Goal: Information Seeking & Learning: Learn about a topic

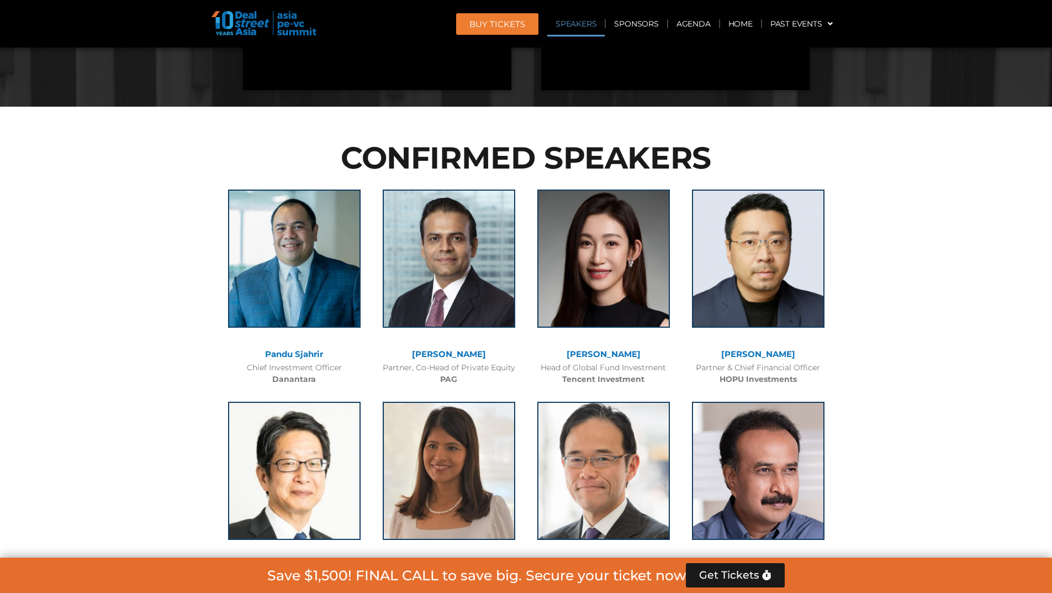
scroll to position [1215, 0]
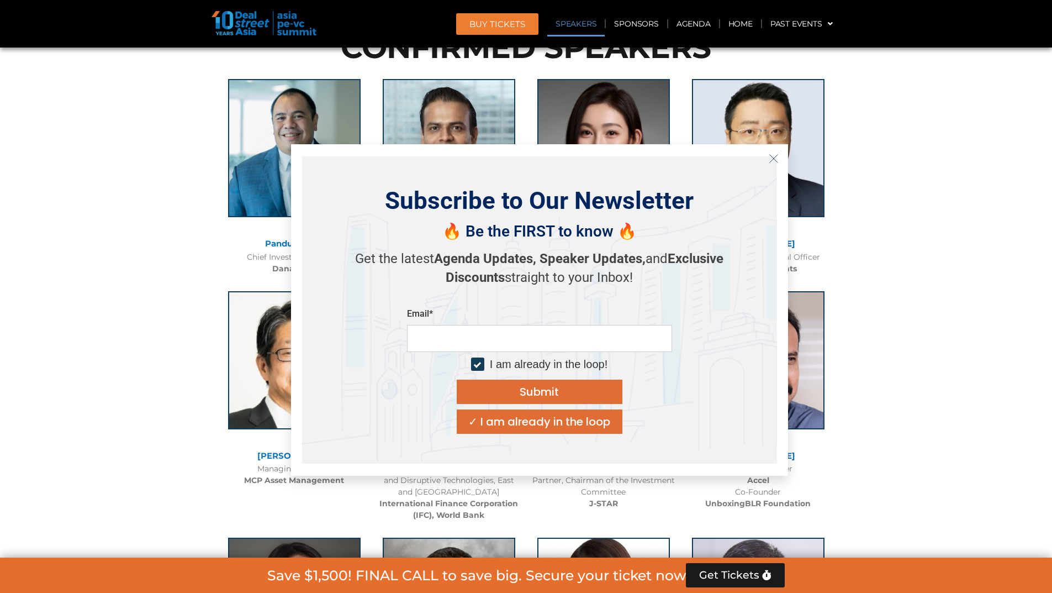
click at [769, 157] on icon "Close" at bounding box center [774, 159] width 10 height 10
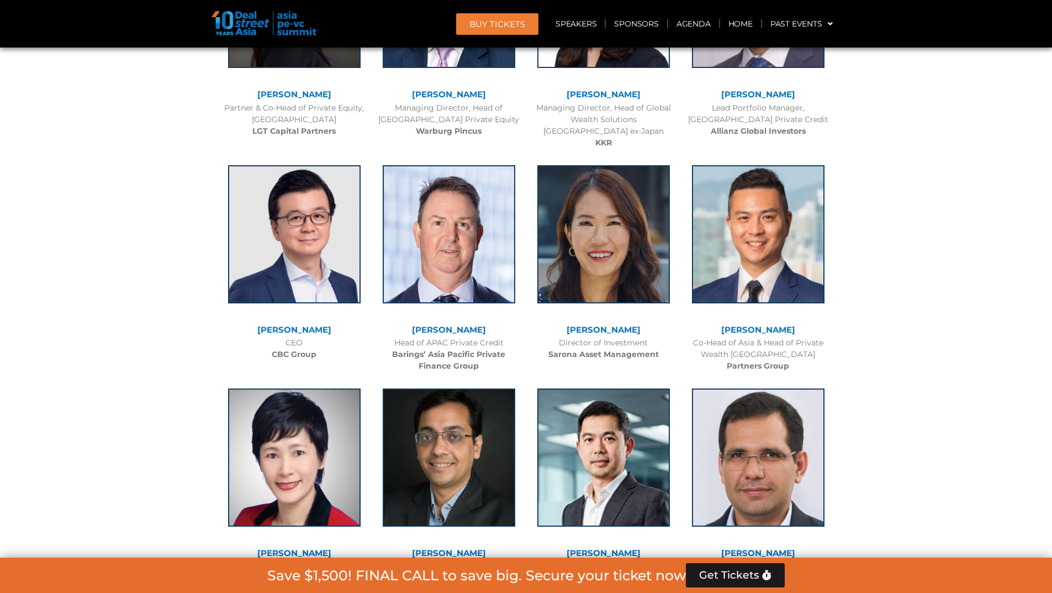
scroll to position [2044, 0]
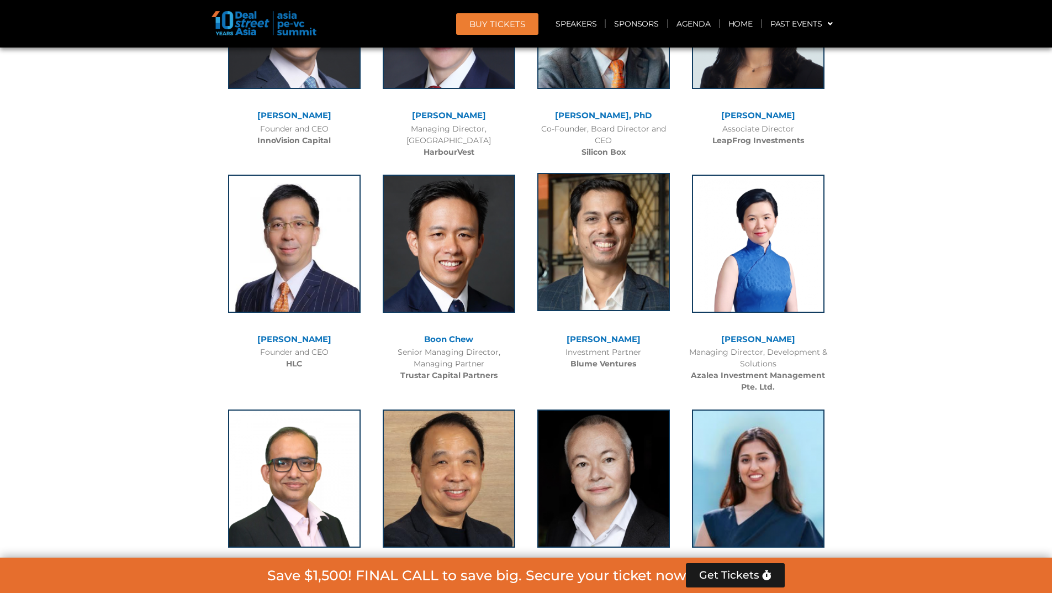
click at [598, 203] on img at bounding box center [603, 242] width 133 height 138
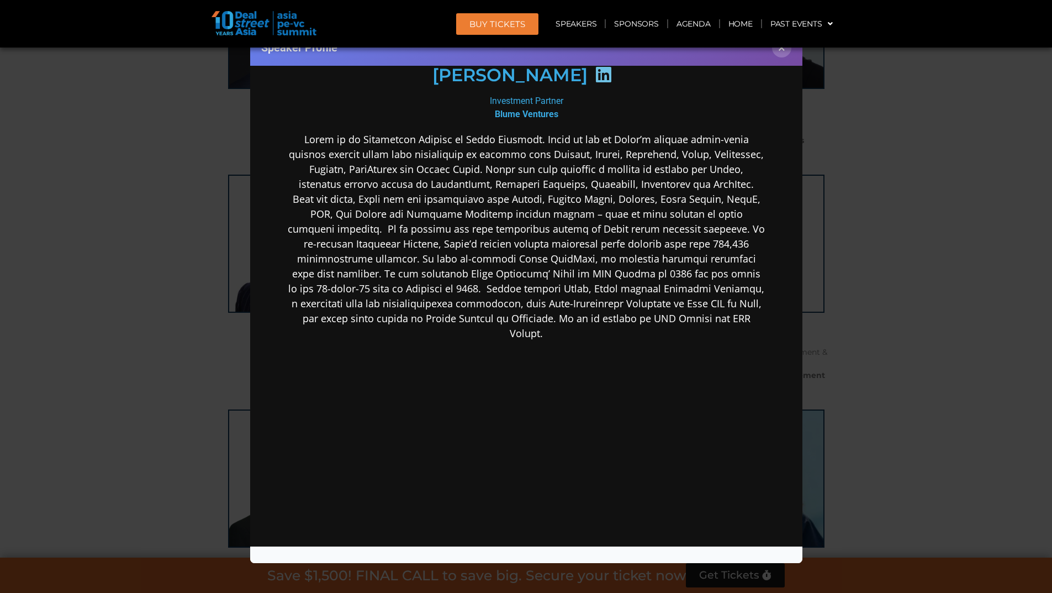
scroll to position [0, 0]
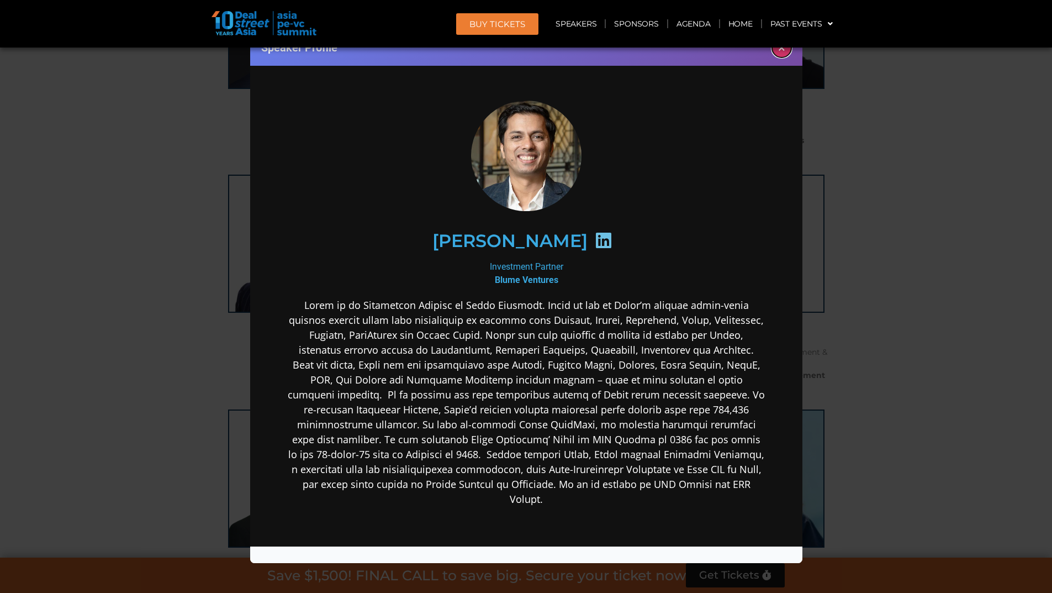
click at [783, 52] on button "×" at bounding box center [781, 47] width 19 height 19
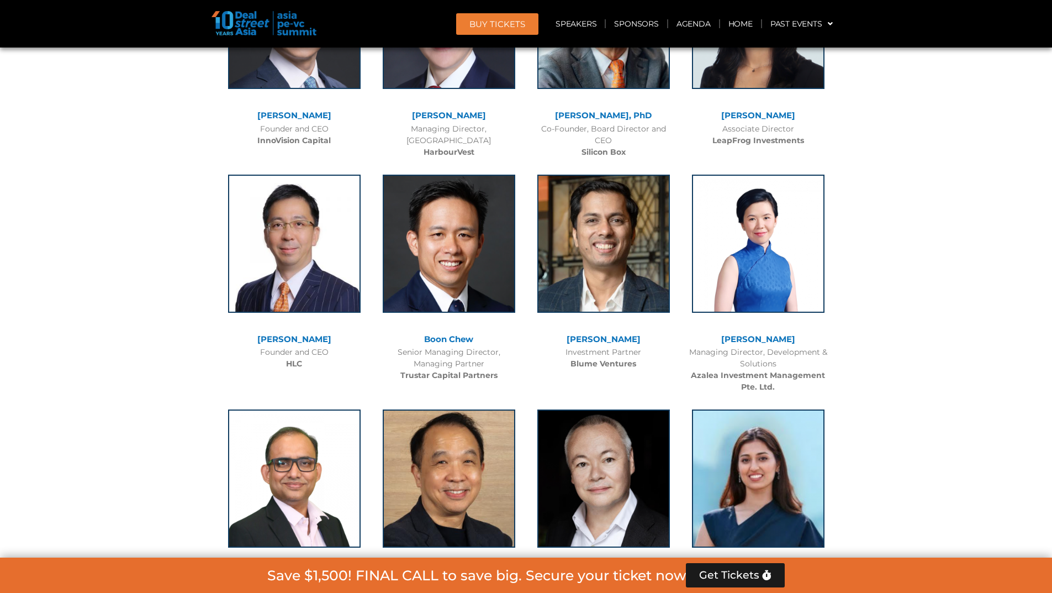
drag, startPoint x: 952, startPoint y: 198, endPoint x: 947, endPoint y: 149, distance: 50.0
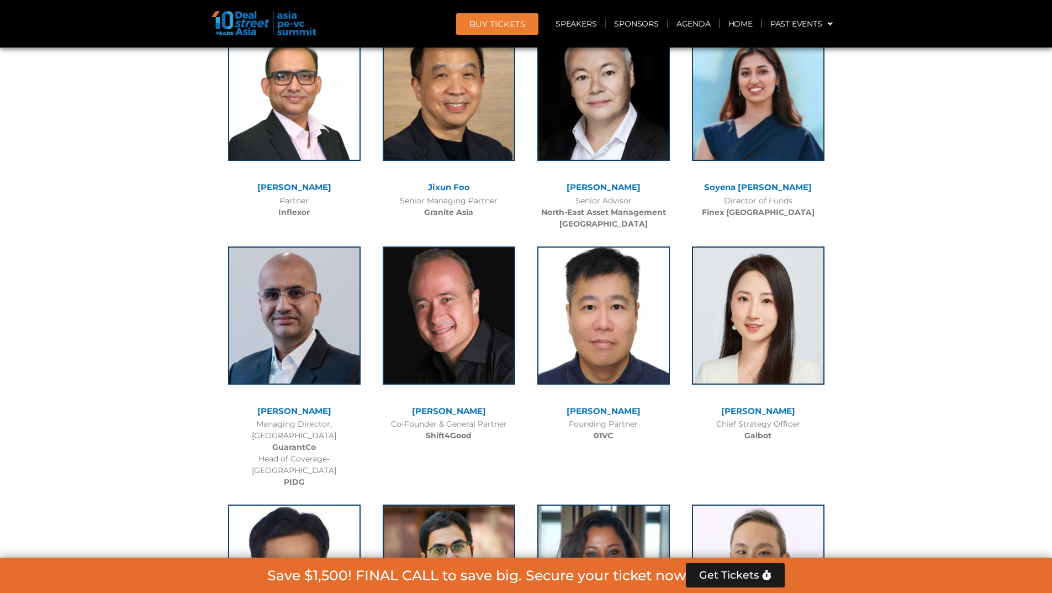
scroll to position [5656, 0]
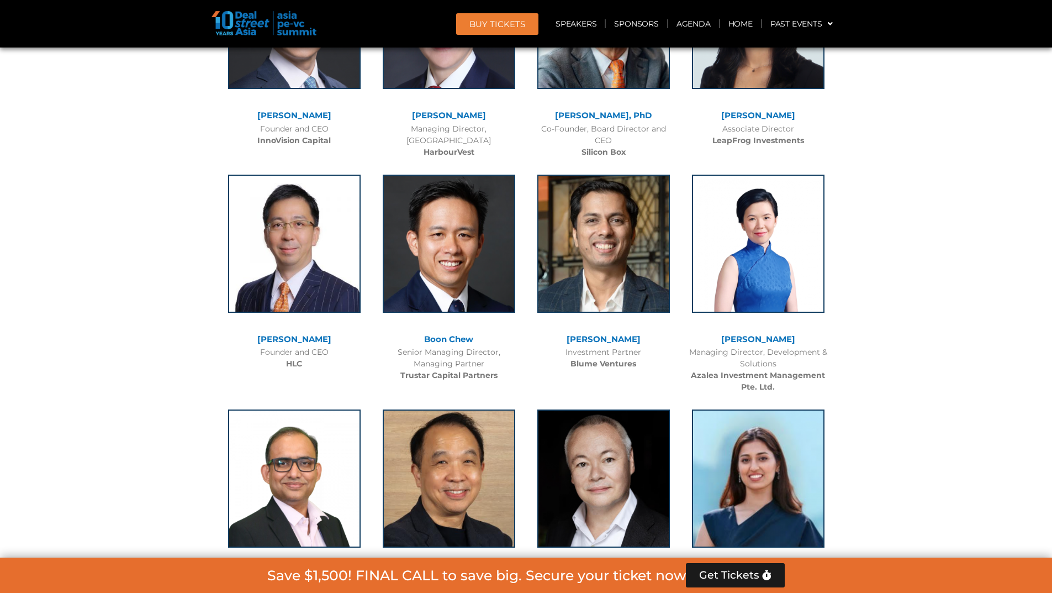
click at [599, 194] on img at bounding box center [603, 242] width 133 height 138
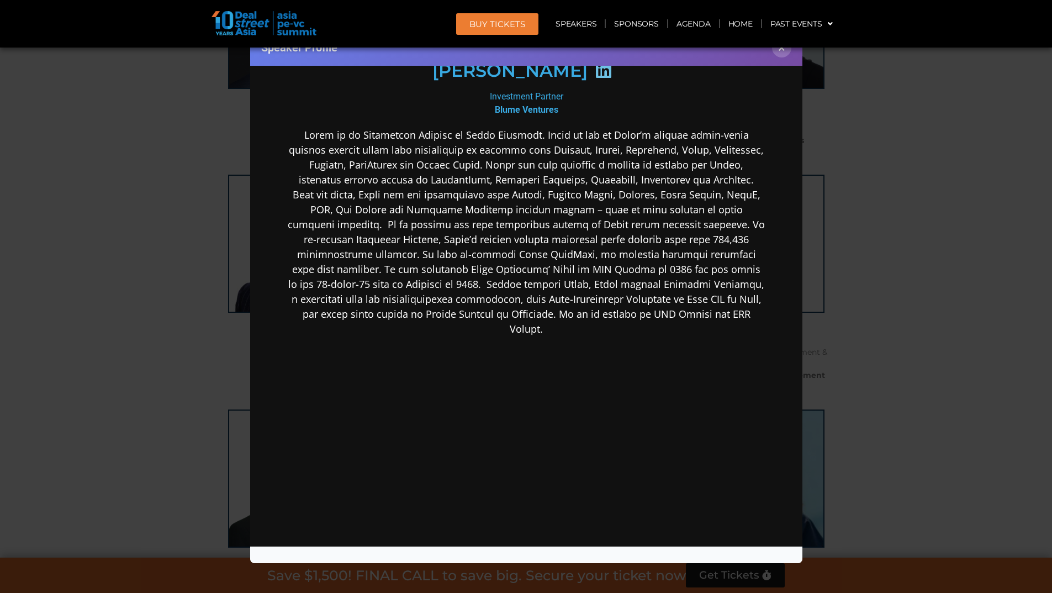
scroll to position [0, 0]
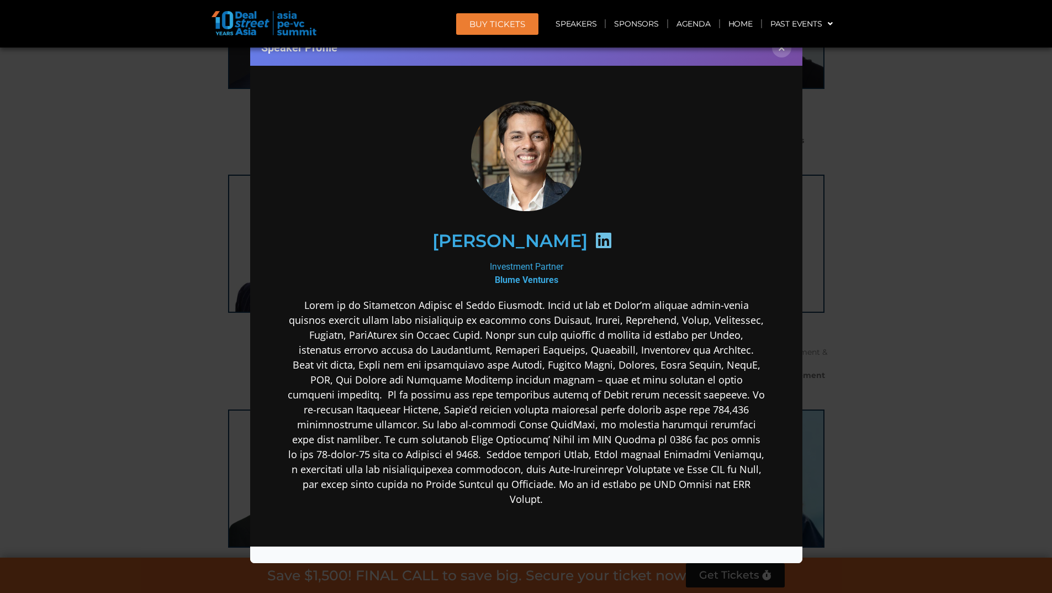
click at [0, 280] on div "Speaker Profile ×" at bounding box center [526, 296] width 1052 height 593
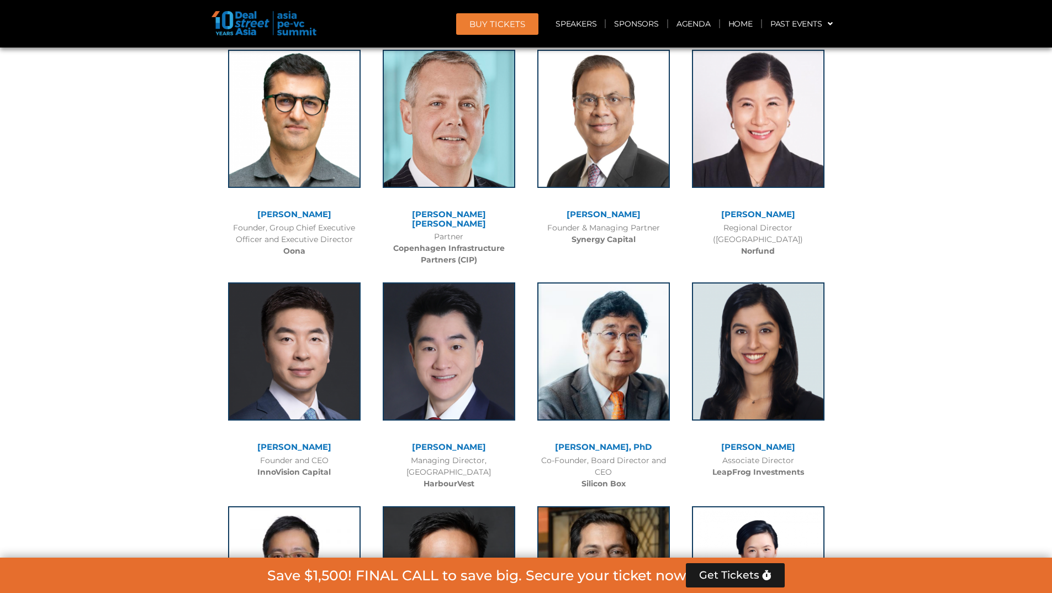
scroll to position [5269, 0]
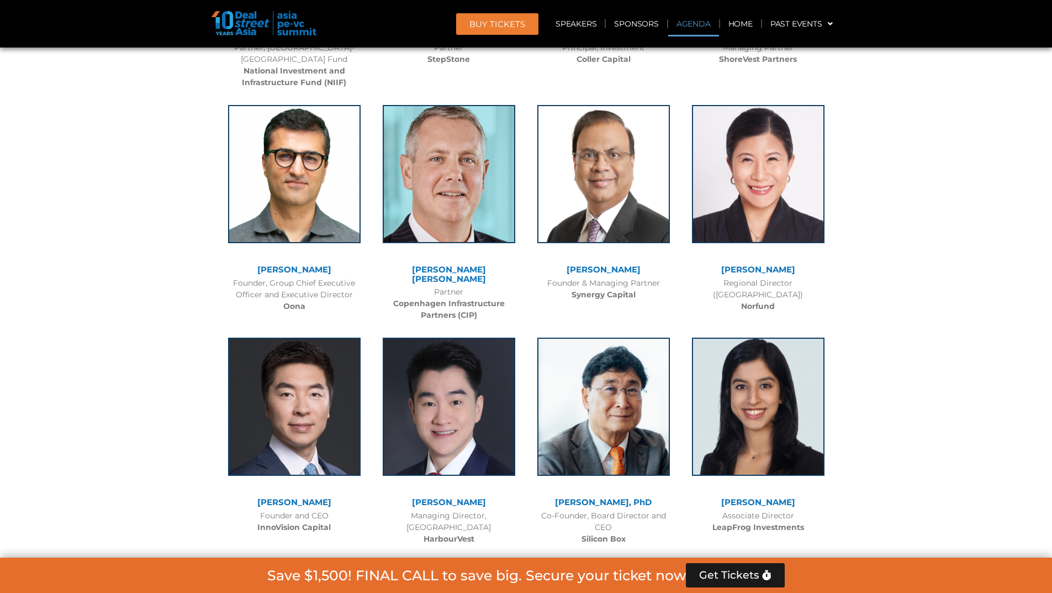
click at [700, 20] on link "Agenda" at bounding box center [693, 23] width 51 height 25
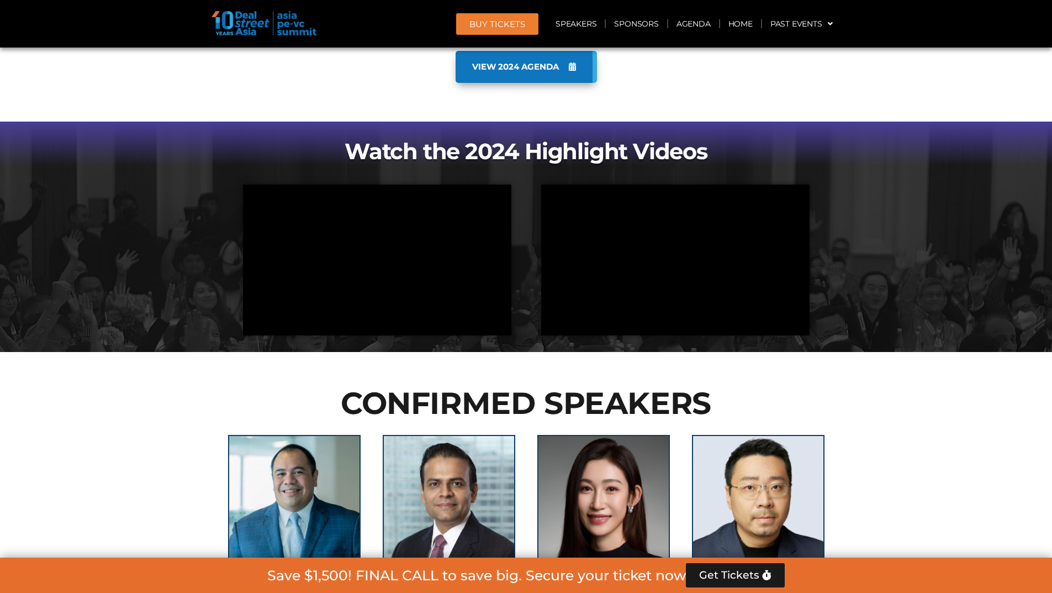
scroll to position [578, 0]
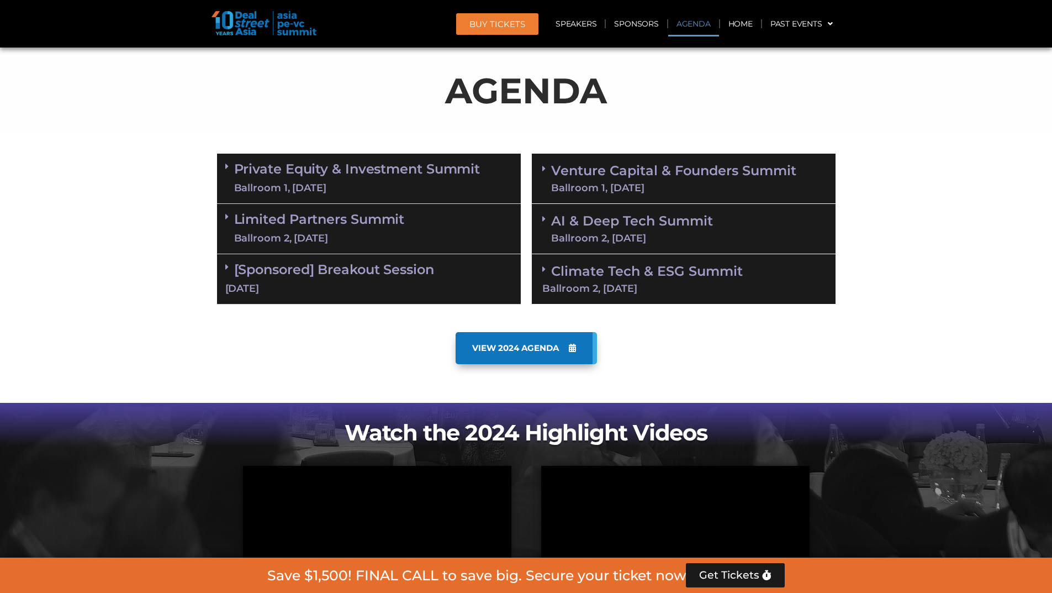
click at [626, 167] on link "Venture Capital & Founders​ Summit Ballroom 1, [DATE]" at bounding box center [673, 178] width 245 height 29
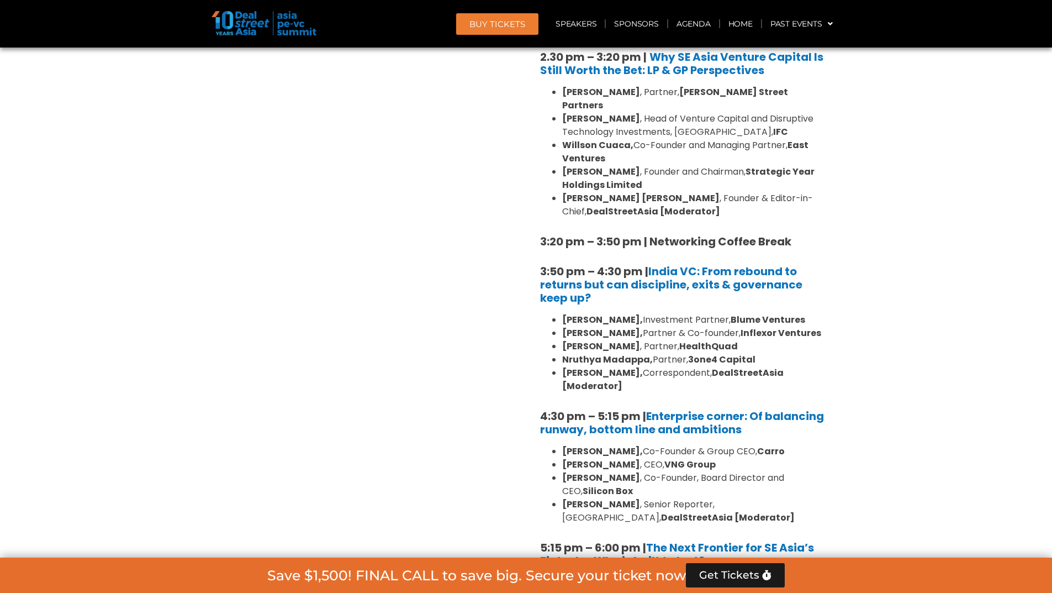
scroll to position [1683, 0]
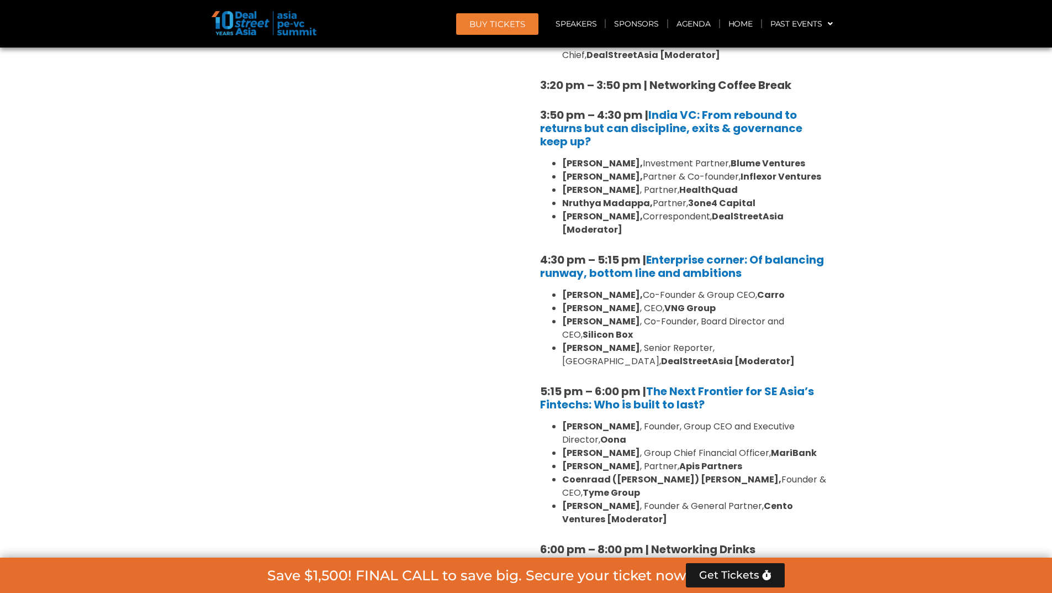
drag, startPoint x: 317, startPoint y: 167, endPoint x: 305, endPoint y: 183, distance: 20.2
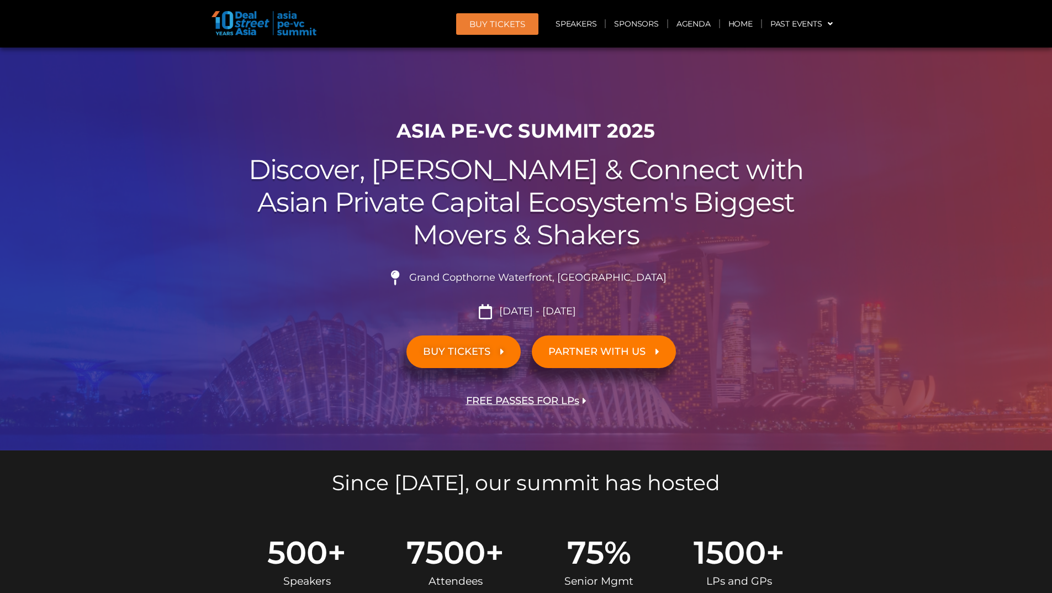
scroll to position [518, 0]
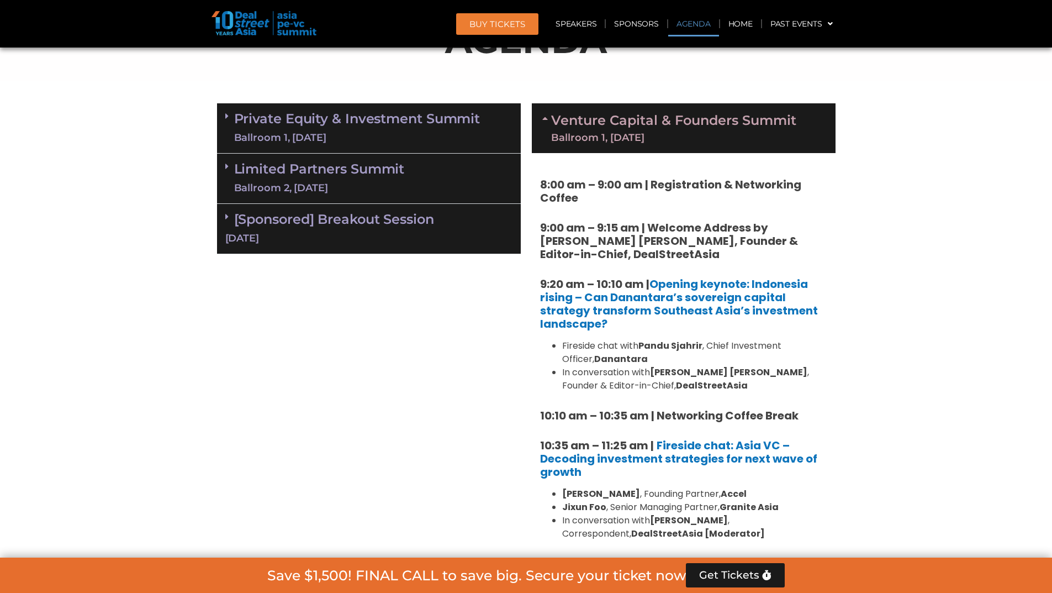
scroll to position [794, 0]
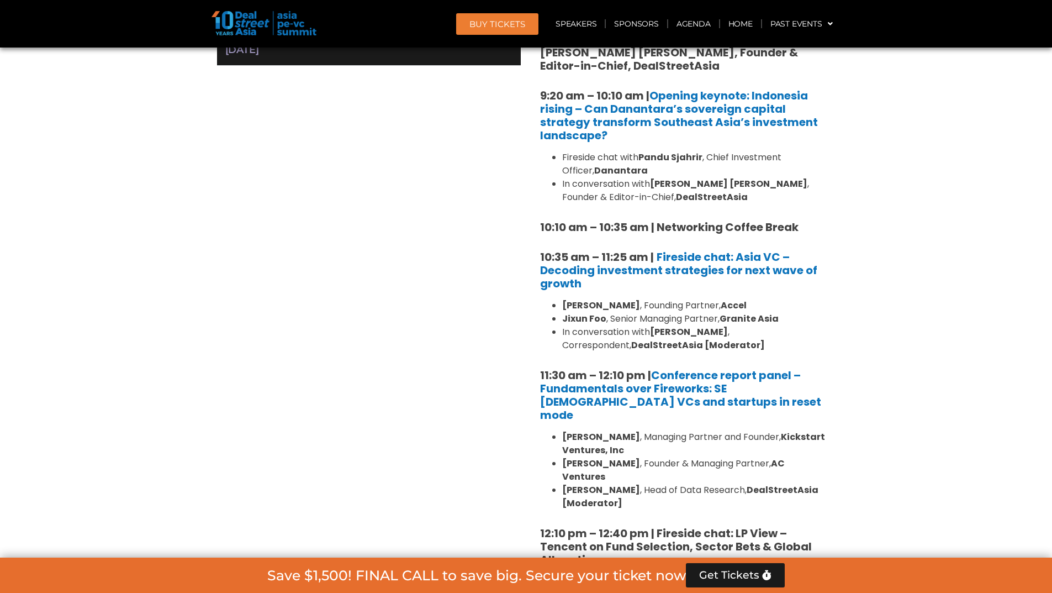
drag, startPoint x: 413, startPoint y: 351, endPoint x: 395, endPoint y: 370, distance: 26.2
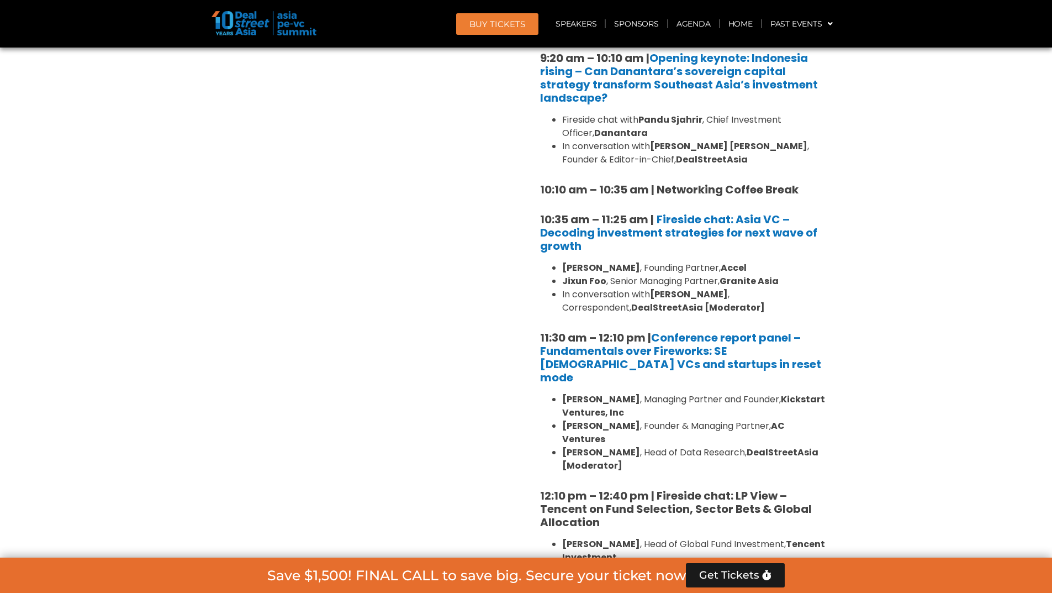
drag, startPoint x: 392, startPoint y: 350, endPoint x: 383, endPoint y: 382, distance: 33.2
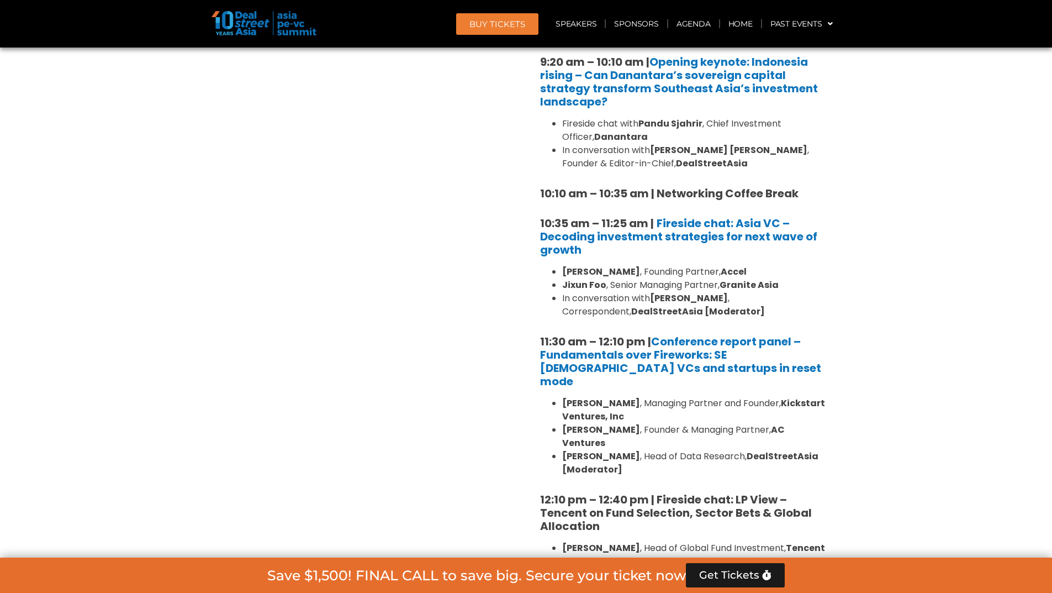
drag, startPoint x: 381, startPoint y: 373, endPoint x: 380, endPoint y: 347, distance: 26.0
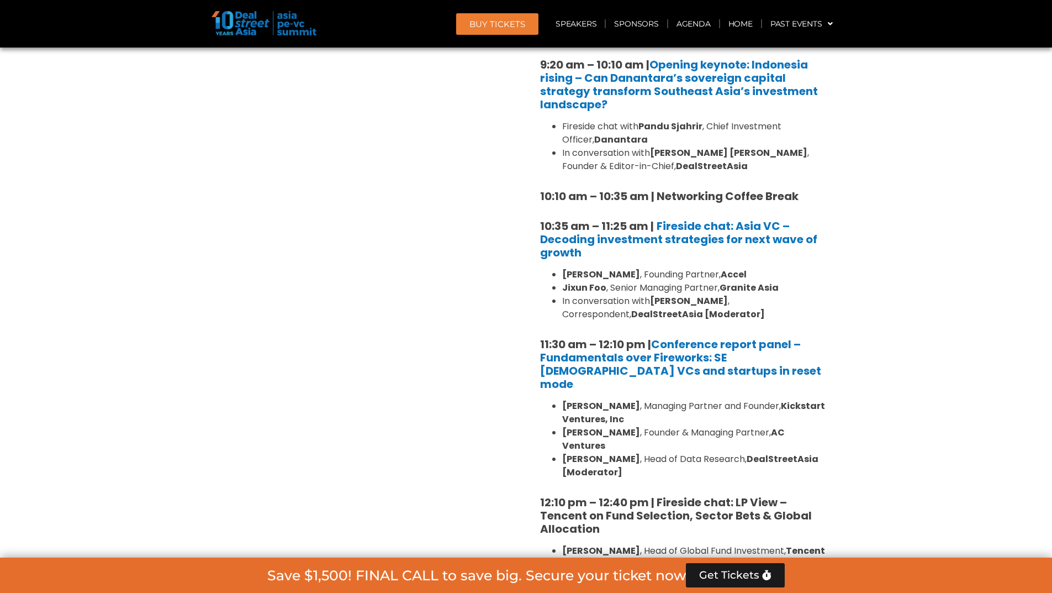
drag, startPoint x: 380, startPoint y: 347, endPoint x: 379, endPoint y: 364, distance: 16.6
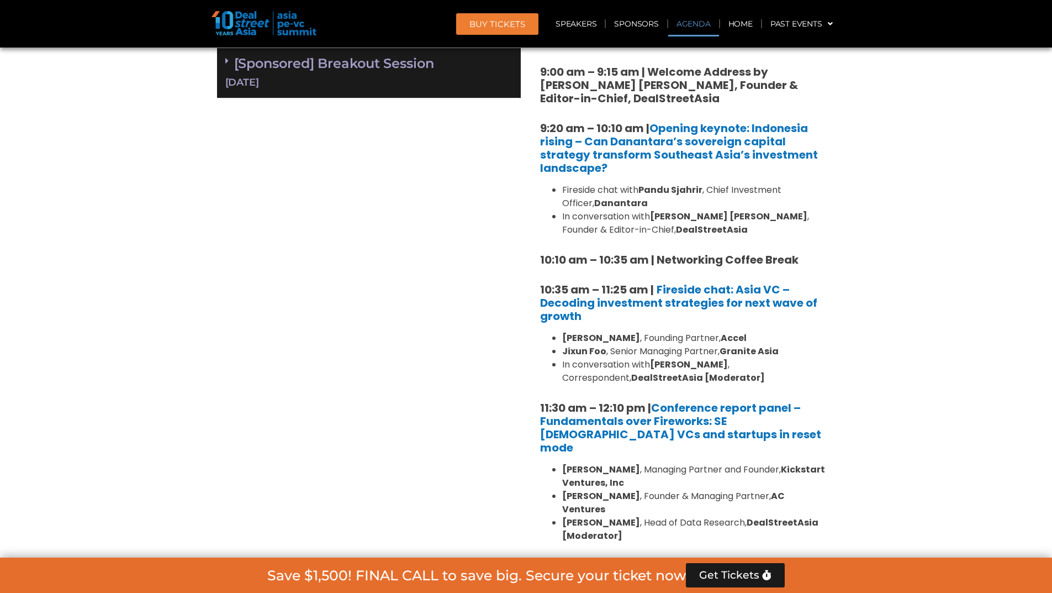
drag, startPoint x: 373, startPoint y: 357, endPoint x: 371, endPoint y: 328, distance: 29.4
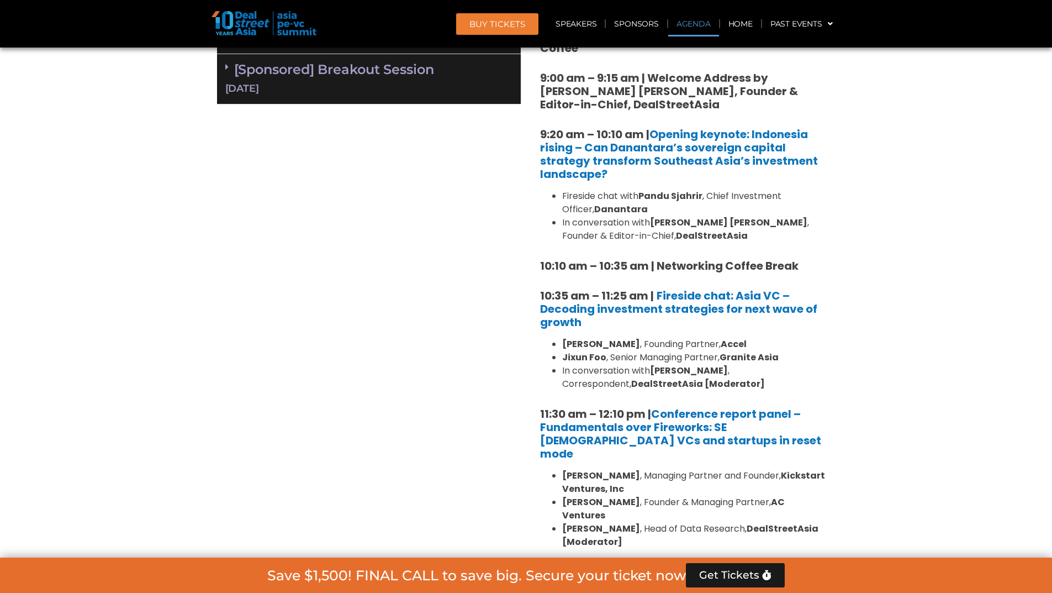
drag, startPoint x: 275, startPoint y: 335, endPoint x: 268, endPoint y: 319, distance: 17.8
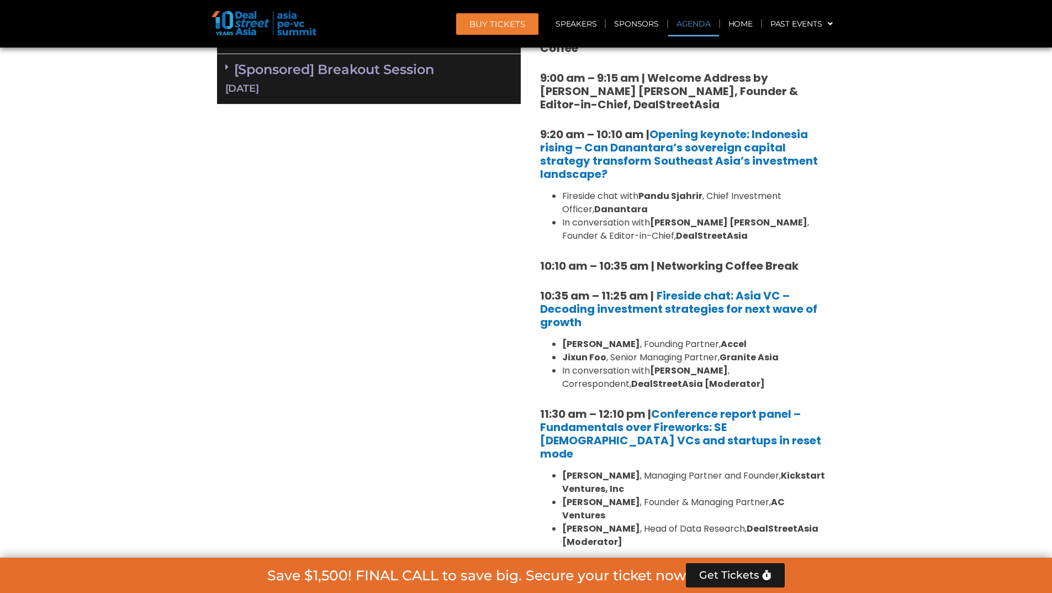
drag, startPoint x: 867, startPoint y: 161, endPoint x: 872, endPoint y: 158, distance: 6.2
